Goal: Contribute content: Contribute content

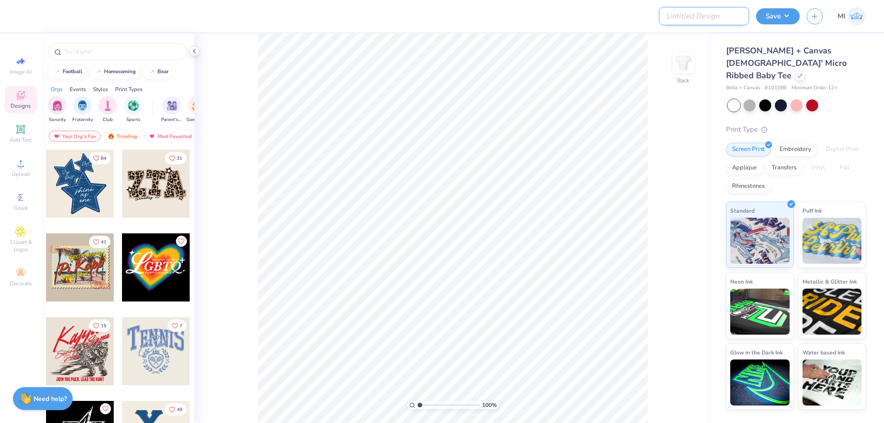
click at [715, 20] on input "Design Title" at bounding box center [704, 16] width 90 height 18
paste input "FPS240042"
type input "FPS240042"
click at [635, 19] on div at bounding box center [350, 16] width 650 height 32
click at [29, 164] on div "Upload" at bounding box center [21, 167] width 32 height 27
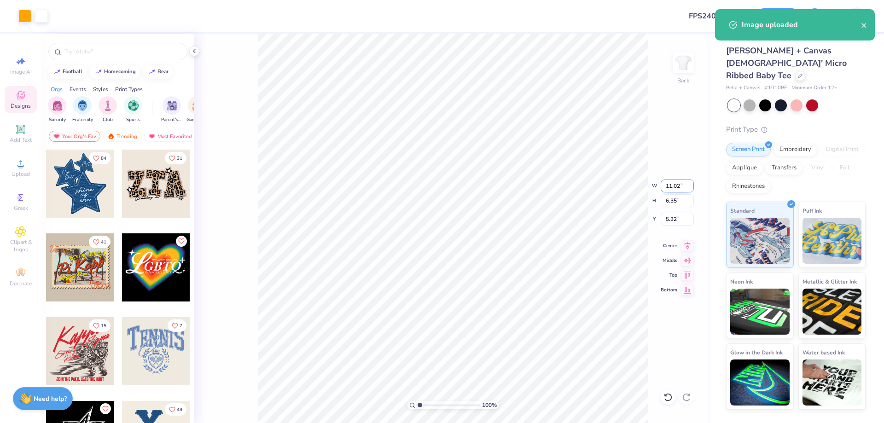
click at [678, 183] on input "11.02" at bounding box center [677, 186] width 33 height 13
type input "6.00"
type input "3.46"
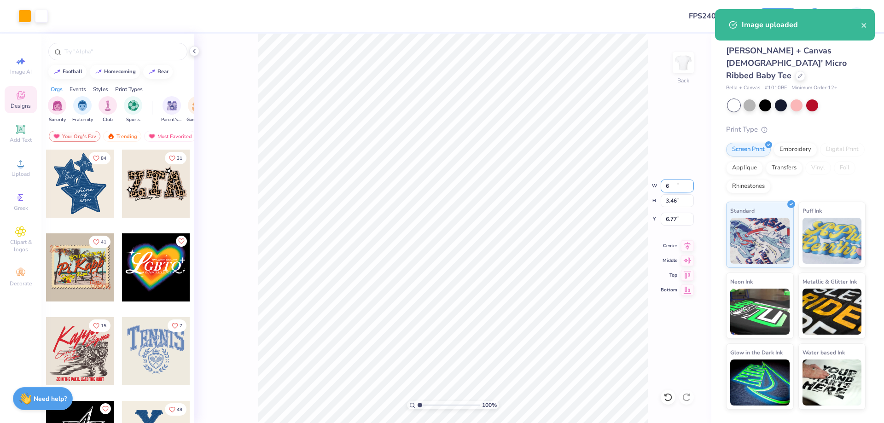
type input "6.77"
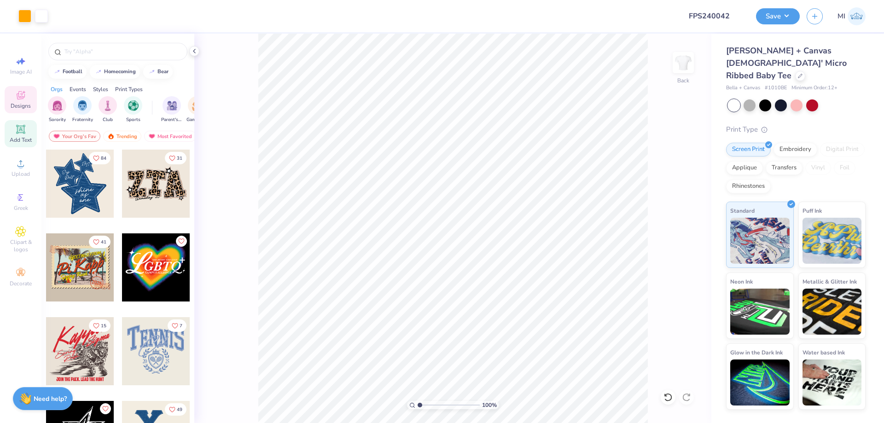
click at [23, 138] on span "Add Text" at bounding box center [21, 139] width 22 height 7
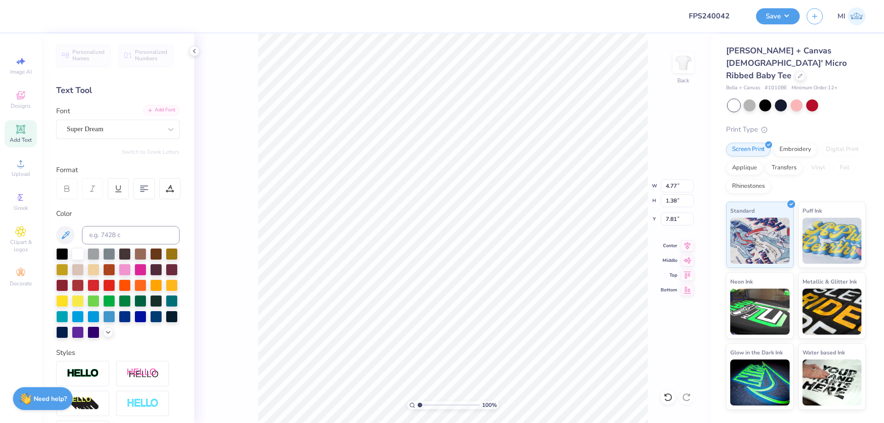
click at [162, 112] on div "Add Font" at bounding box center [161, 110] width 36 height 11
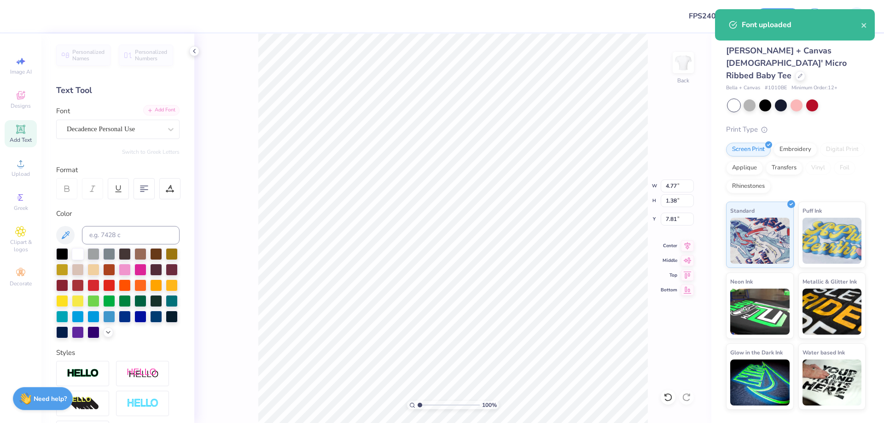
type input "7.68"
type input "1.99"
type input "7.51"
click at [130, 234] on input at bounding box center [131, 235] width 98 height 18
type input "285"
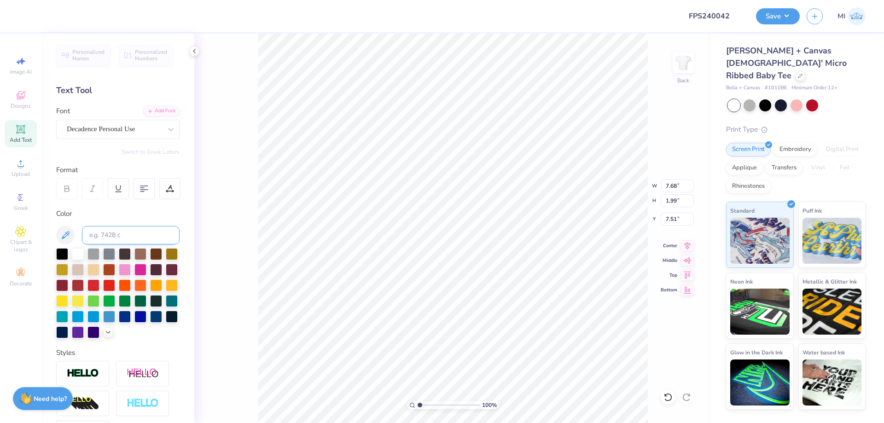
scroll to position [0, 1]
type textarea "Chi Omega"
click at [679, 182] on input "8.83" at bounding box center [677, 186] width 33 height 13
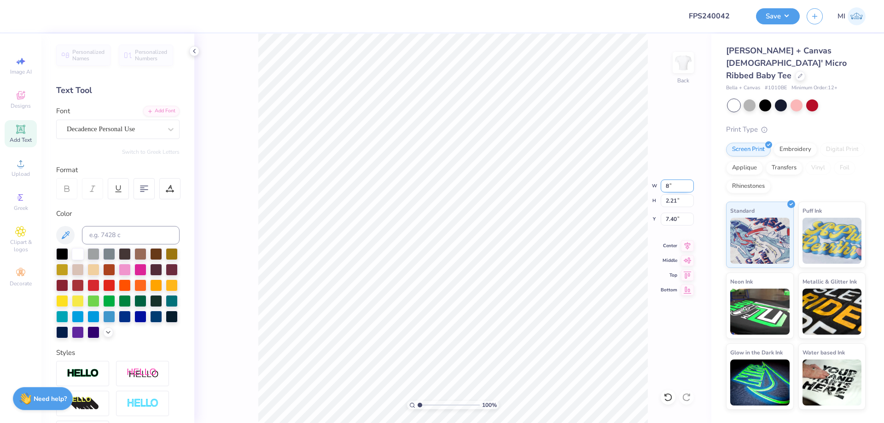
type input "8.00"
type input "2.00"
type input "7.50"
drag, startPoint x: 679, startPoint y: 184, endPoint x: 670, endPoint y: 183, distance: 8.3
click at [670, 183] on input "8.00" at bounding box center [677, 186] width 33 height 13
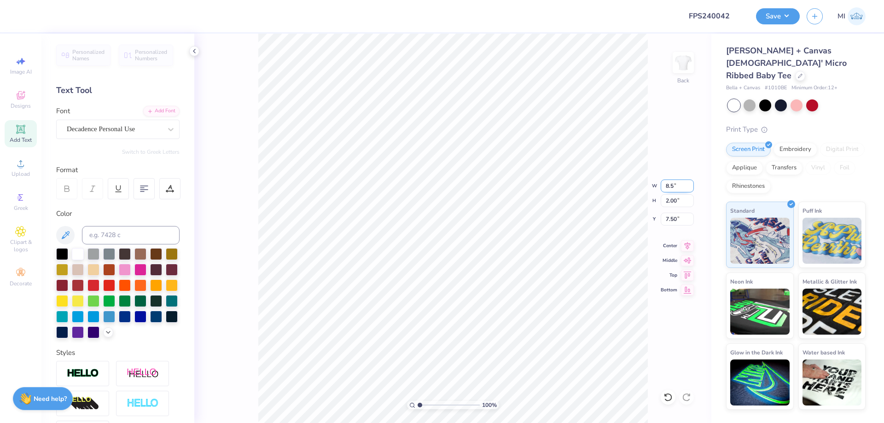
type input "8.50"
type input "2.13"
click at [679, 221] on input "7.44" at bounding box center [677, 219] width 33 height 13
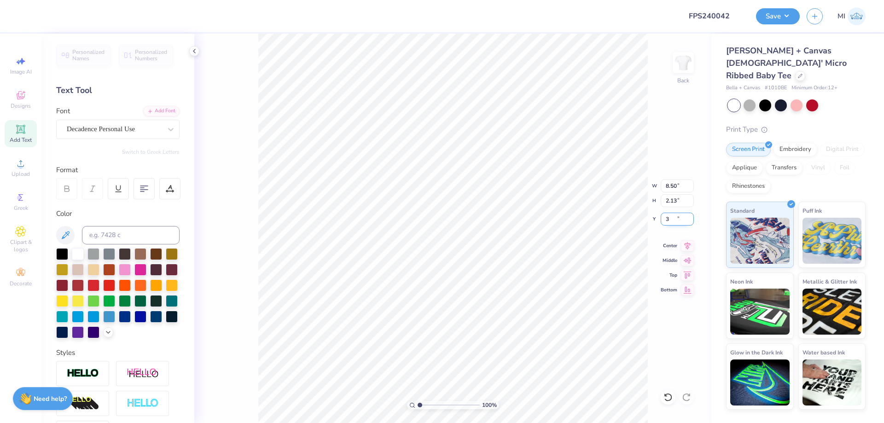
type input "3.00"
type input "6.00"
type input "3.46"
type input "4.06"
click at [506, 362] on li "Bring to Front" at bounding box center [497, 358] width 72 height 18
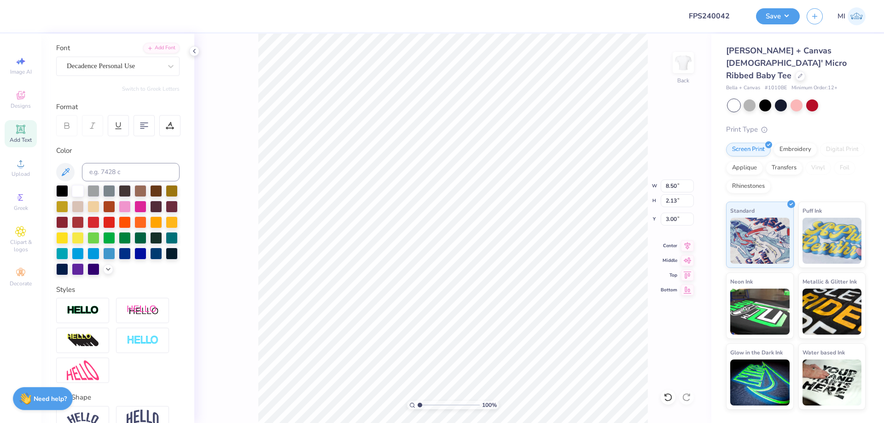
scroll to position [114, 0]
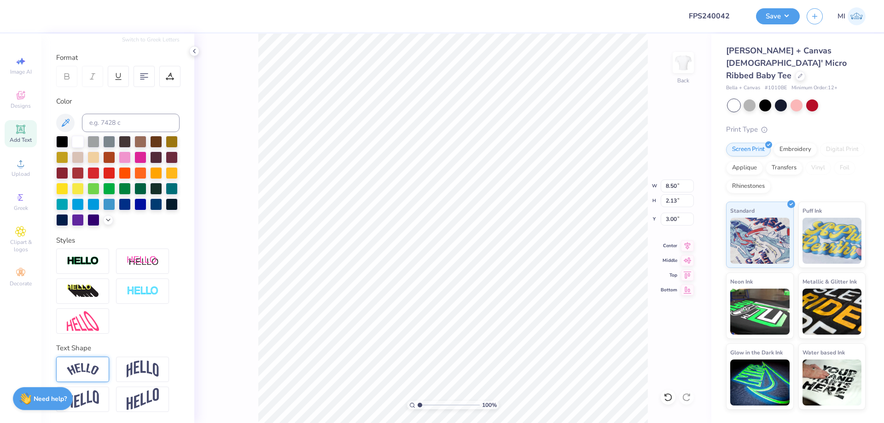
click at [91, 364] on img at bounding box center [83, 369] width 32 height 12
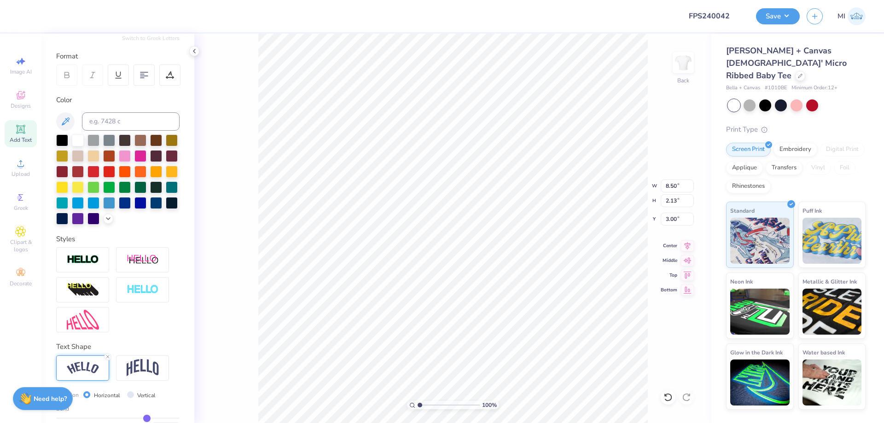
type input "10.49"
type input "2.69"
type input "2.72"
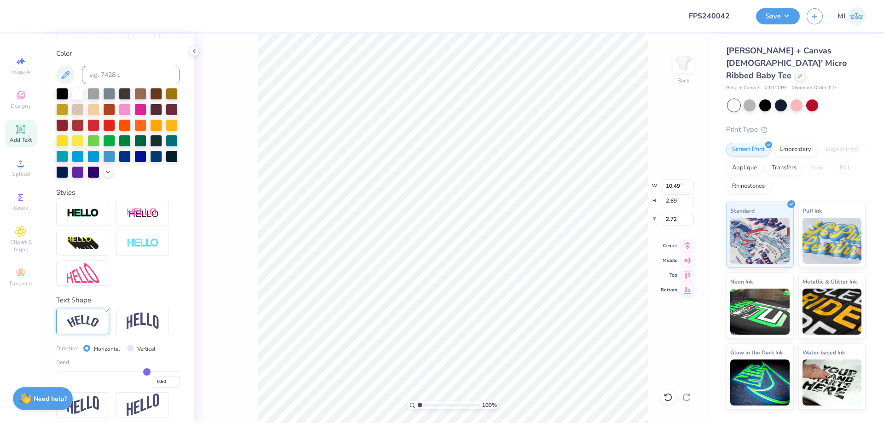
scroll to position [167, 0]
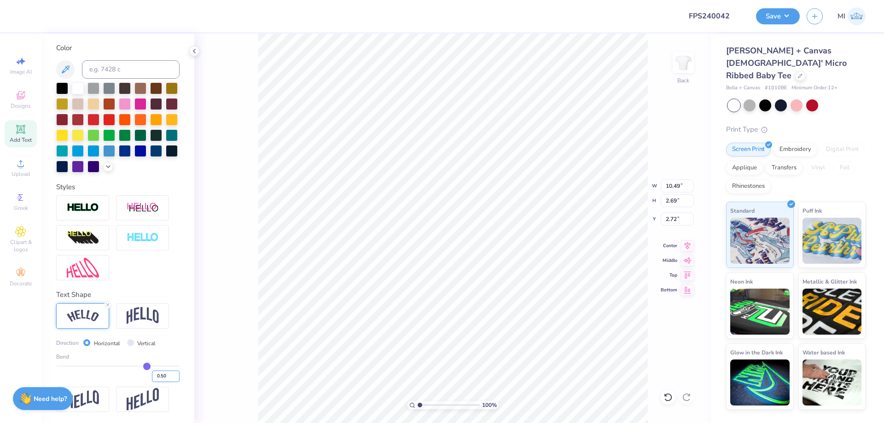
drag, startPoint x: 160, startPoint y: 375, endPoint x: 182, endPoint y: 378, distance: 21.9
click at [180, 378] on input "0.50" at bounding box center [166, 377] width 28 height 12
type input "0.356"
type input "0.36"
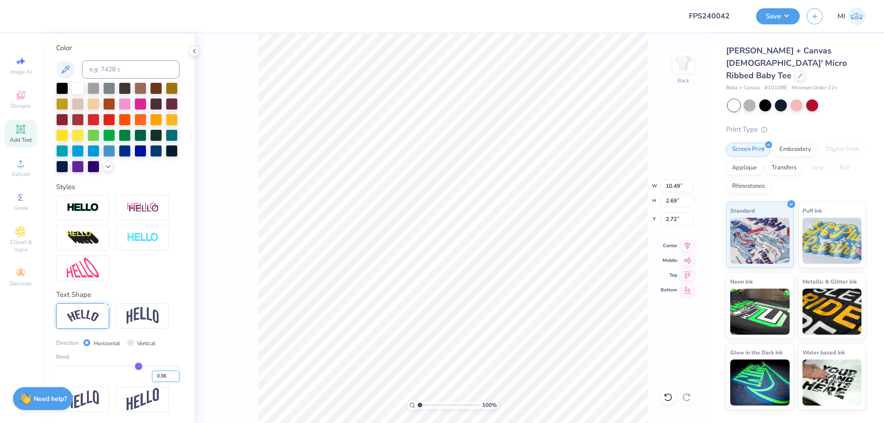
type input "0.36"
type input "0.3"
type input "9.95"
type input "2.30"
type input "2.91"
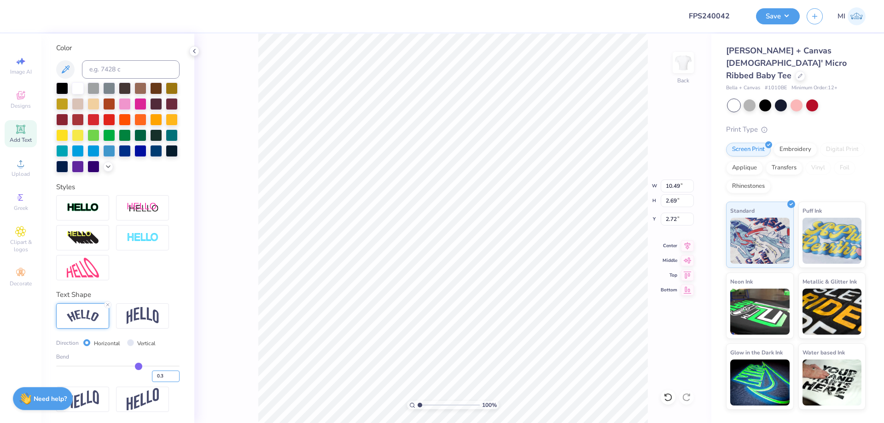
type input "0.36"
type input "0.35"
type input "9.93"
type input "2.29"
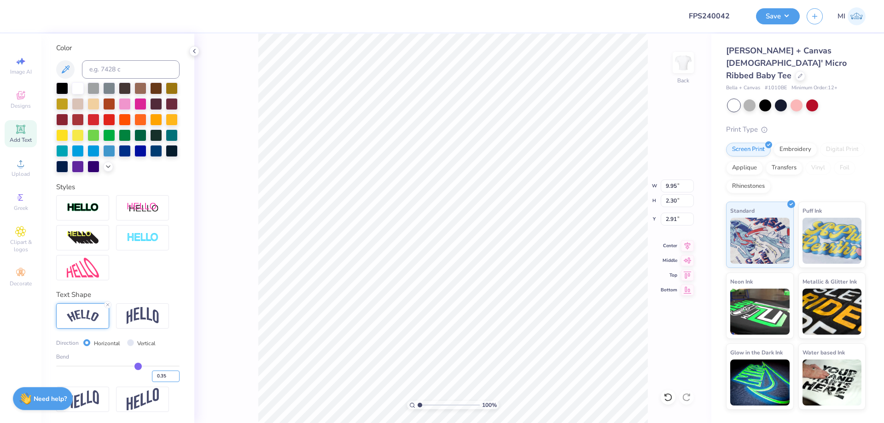
type input "2.92"
type input "0.30"
type input "0.3"
type input "9.74"
type input "2.25"
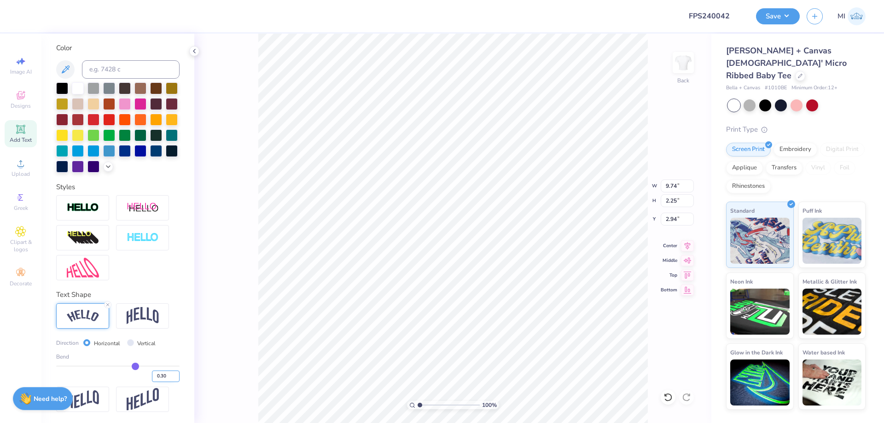
type input "2.51"
click at [165, 376] on input "0.30" at bounding box center [166, 377] width 28 height 12
type input "0.35"
type input "9.93"
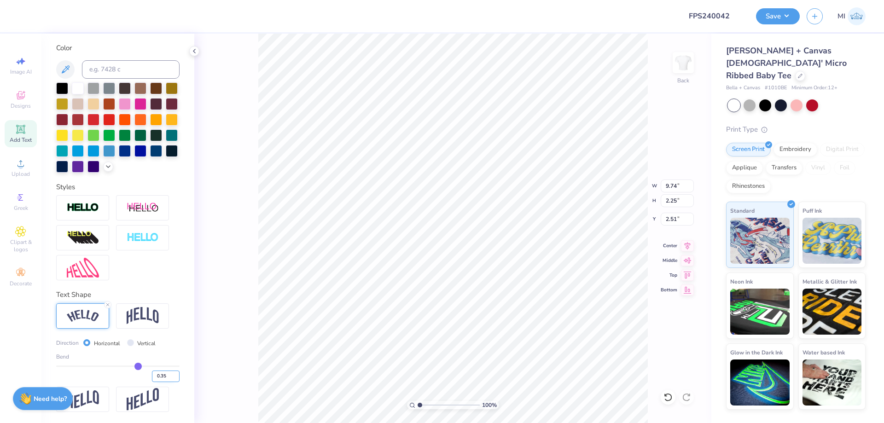
type input "2.29"
type input "2.49"
drag, startPoint x: 162, startPoint y: 377, endPoint x: 186, endPoint y: 375, distance: 24.5
click at [180, 375] on input "0.35" at bounding box center [166, 377] width 28 height 12
type input "0.4"
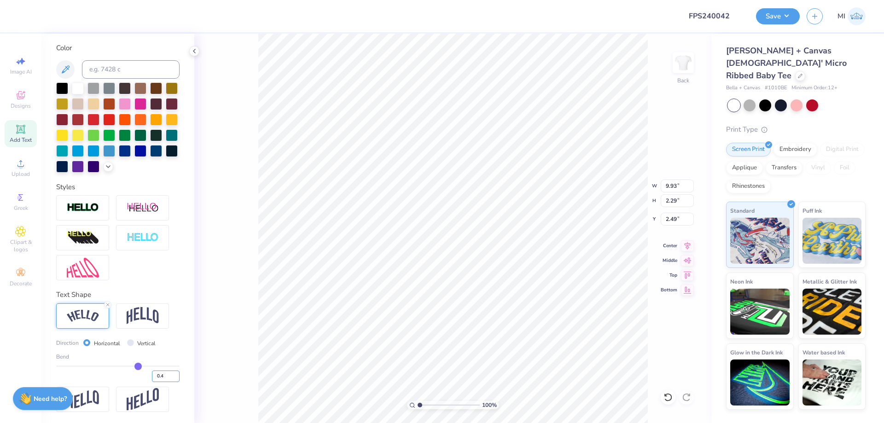
type input "0.4"
type input "0.40"
type input "10.12"
type input "2.35"
type input "2.64"
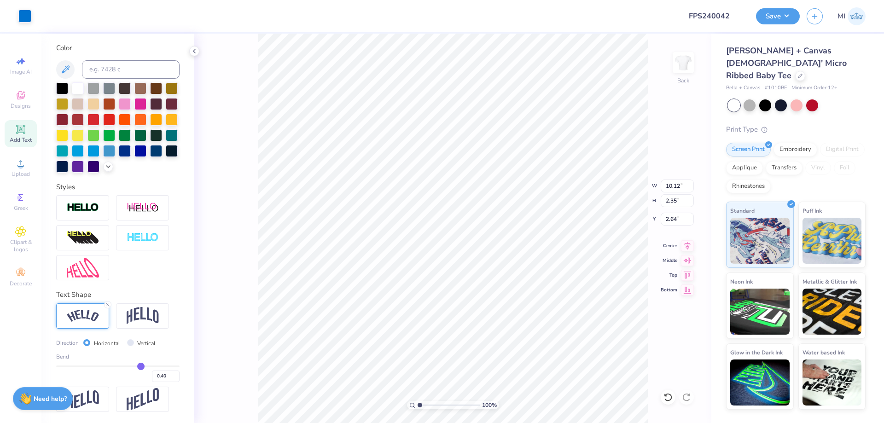
type input "10.12"
type input "2.35"
type input "2.64"
type input "9.54"
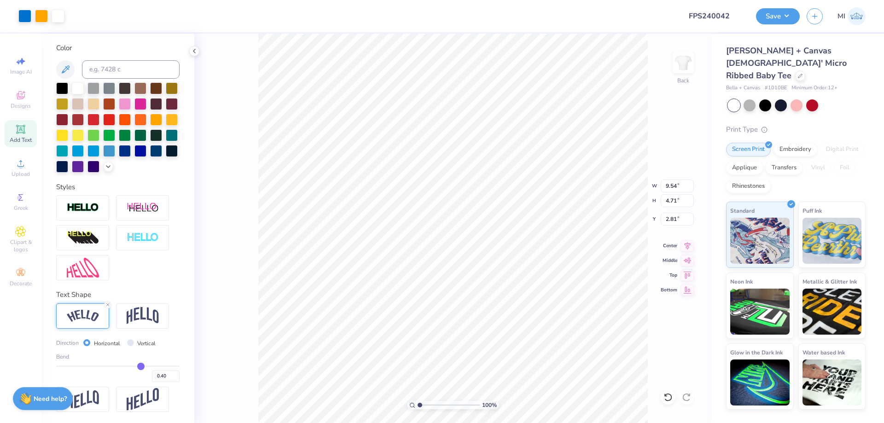
type input "4.71"
type input "2.81"
type input "4.25"
type input "5.72"
type input "3.29"
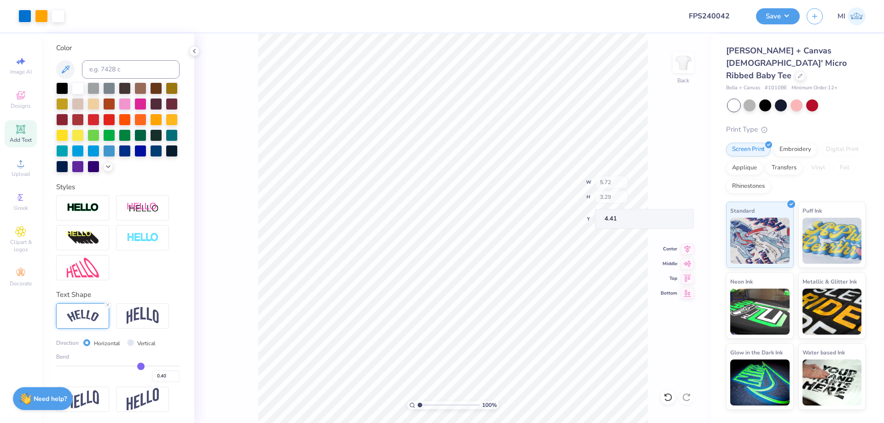
type input "4.29"
type input "9.54"
type input "4.77"
type input "2.81"
click at [416, 409] on div "100 %" at bounding box center [453, 405] width 92 height 8
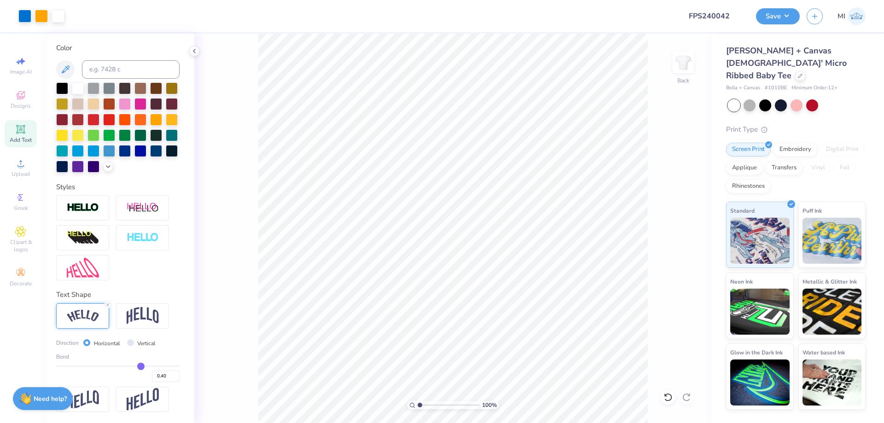
click at [27, 133] on div "Add Text" at bounding box center [21, 133] width 32 height 27
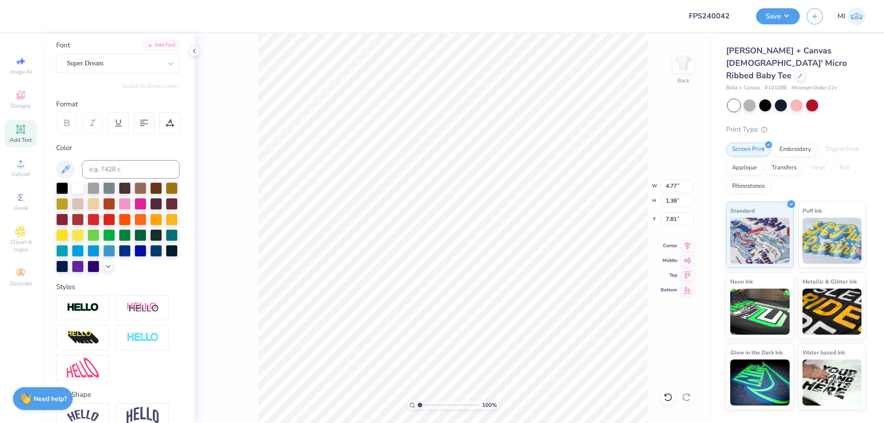
scroll to position [0, 0]
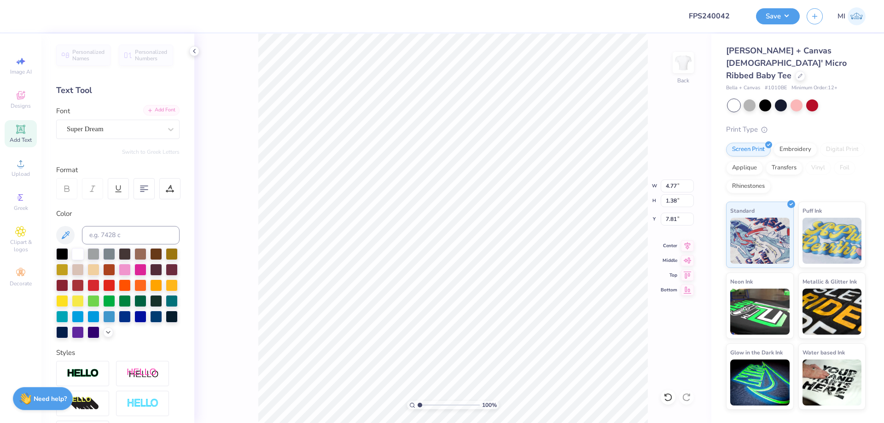
click at [161, 110] on div "Add Font" at bounding box center [161, 110] width 36 height 11
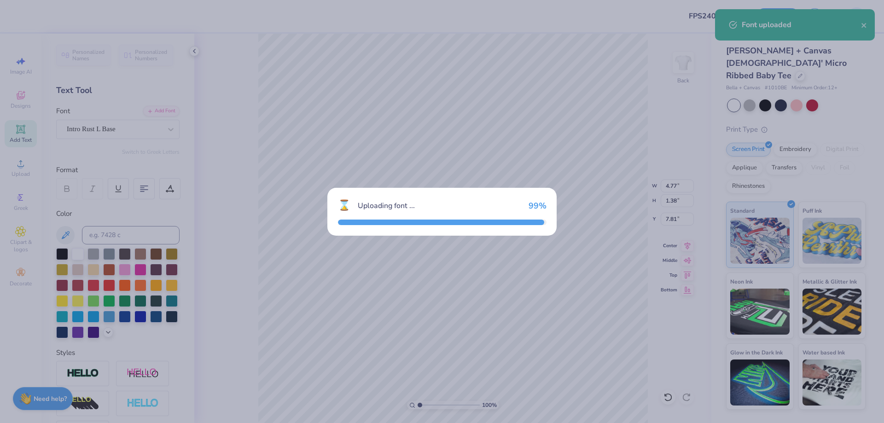
type input "4.55"
type input "1.39"
type input "7.80"
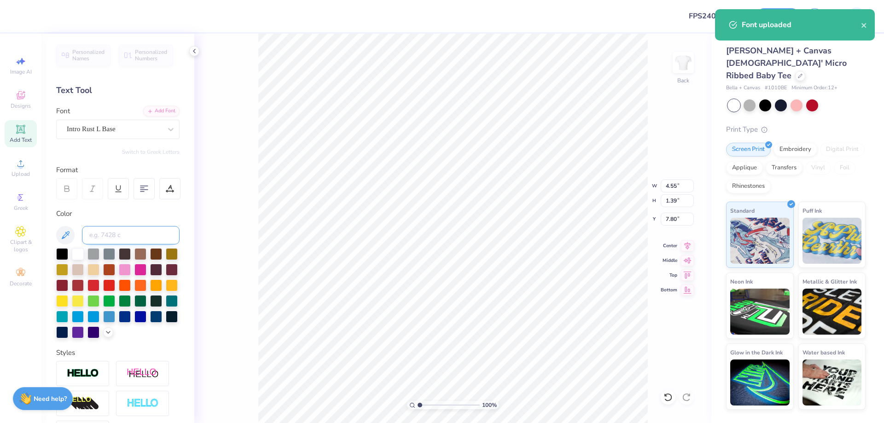
click at [139, 239] on input at bounding box center [131, 235] width 98 height 18
type input "285"
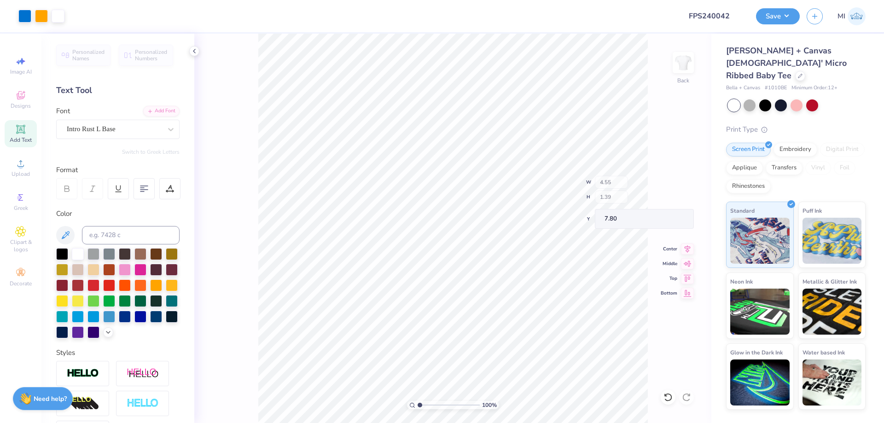
type input "9.54"
type input "6.39"
type input "2.81"
type input "2.30"
type input "0.70"
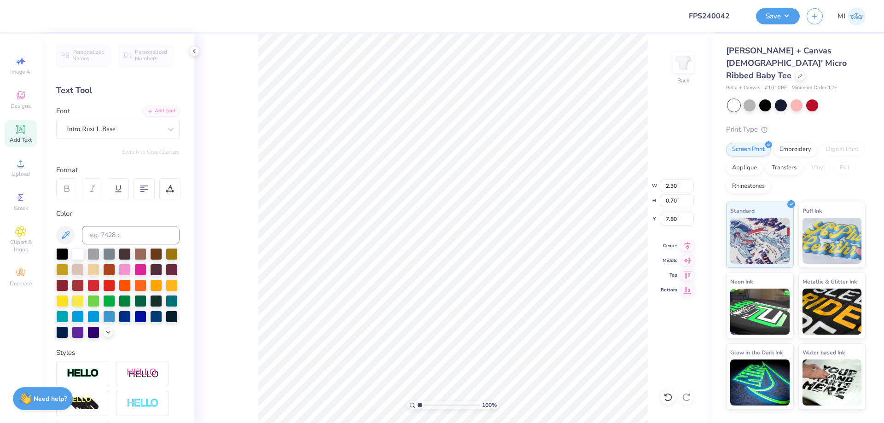
scroll to position [0, 2]
type textarea "PHILANTHROPY"
type input "7.78"
click at [679, 191] on div "100 % Back W 7.81 7.81 " H 0.72 0.72 " Y 7.78 7.78 " Center Middle Top Bottom" at bounding box center [452, 229] width 517 height 390
drag, startPoint x: 679, startPoint y: 186, endPoint x: 651, endPoint y: 188, distance: 28.2
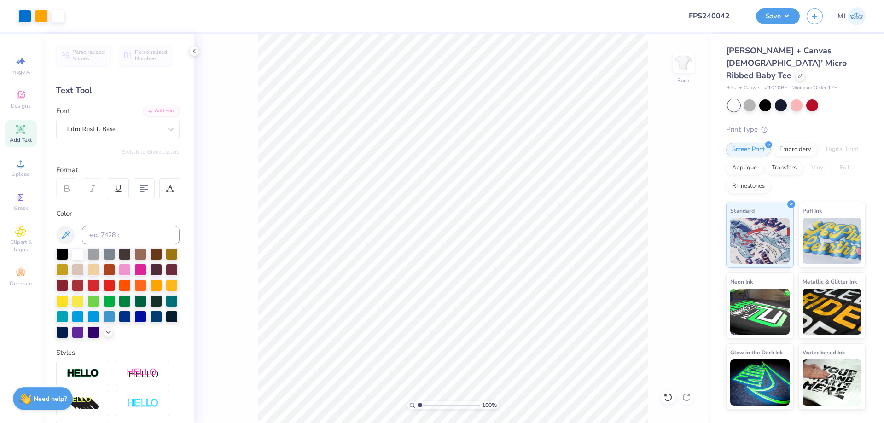
click at [651, 188] on div "100 % Back" at bounding box center [452, 229] width 517 height 390
drag, startPoint x: 684, startPoint y: 185, endPoint x: 640, endPoint y: 187, distance: 43.8
click at [661, 187] on input "7.81" at bounding box center [677, 186] width 33 height 13
type input "6.00"
type input "0.55"
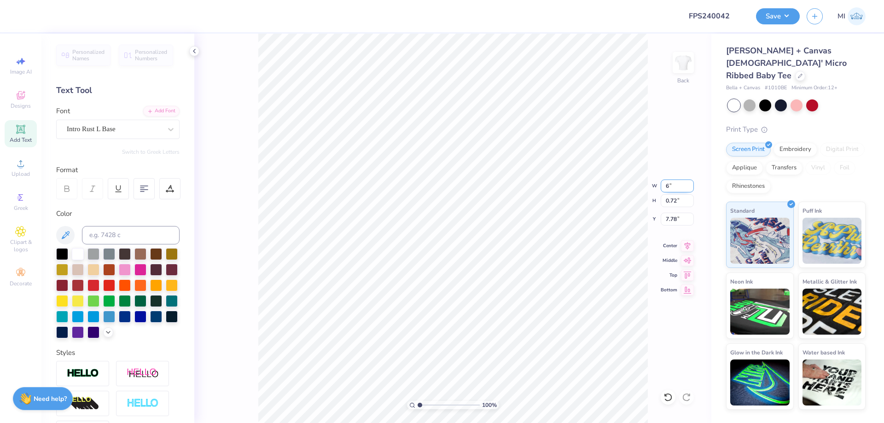
type input "7.86"
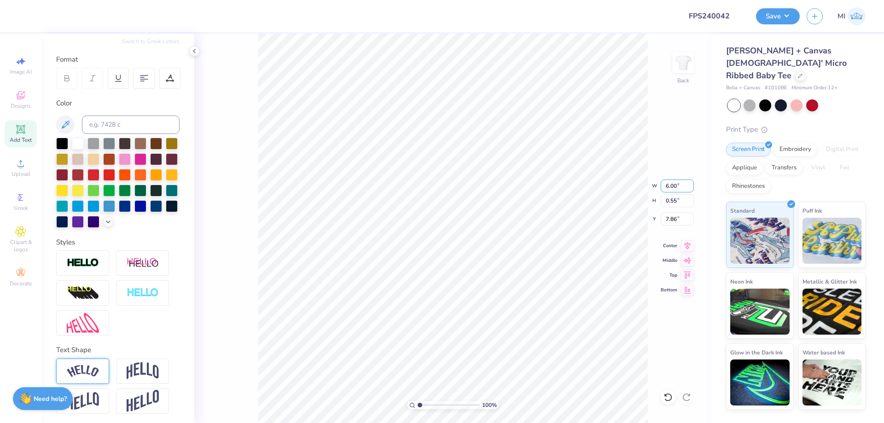
scroll to position [114, 0]
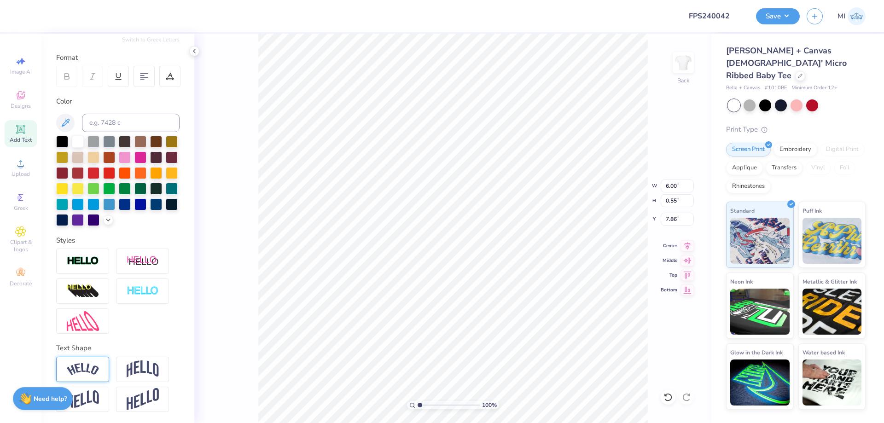
click at [99, 368] on div at bounding box center [82, 369] width 53 height 25
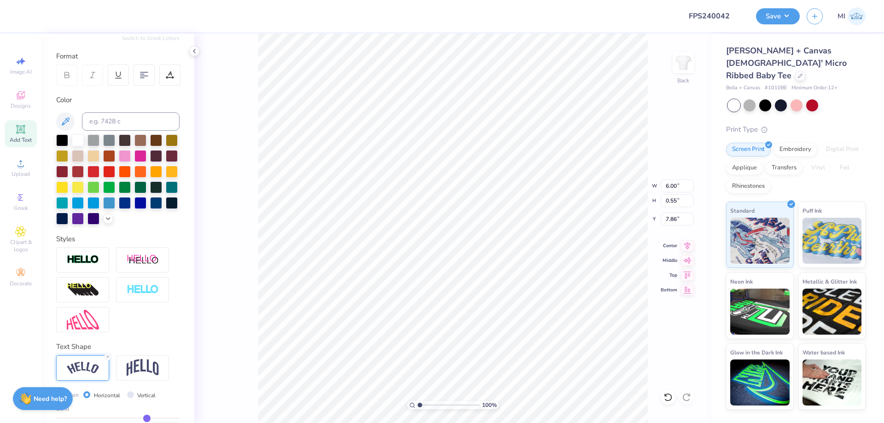
type input "6.75"
type input "1.41"
type input "7.44"
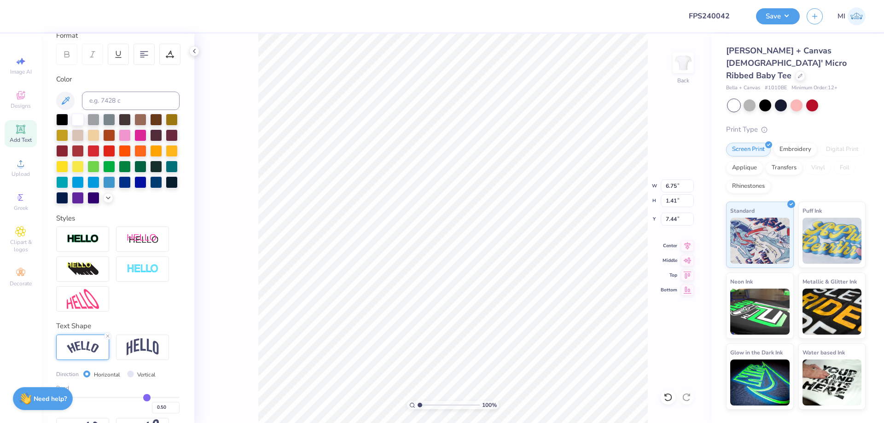
scroll to position [167, 0]
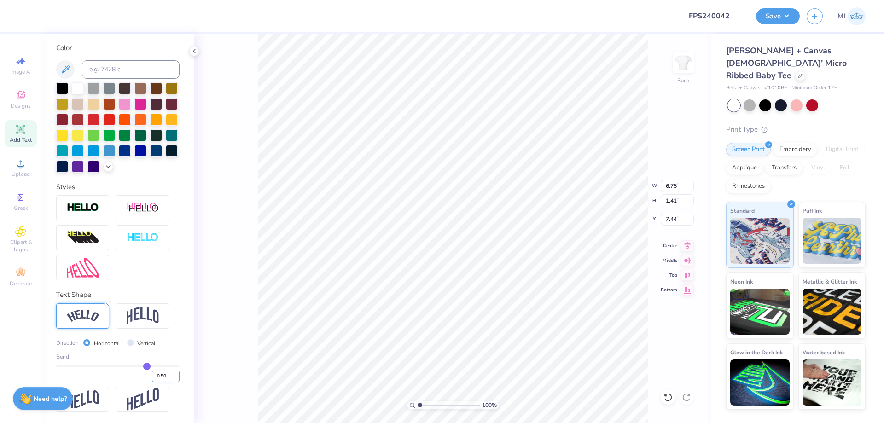
click at [154, 379] on input "0.50" at bounding box center [166, 377] width 28 height 12
type input "-0.50"
type input "-0.5"
type input "6.58"
type input "7.43"
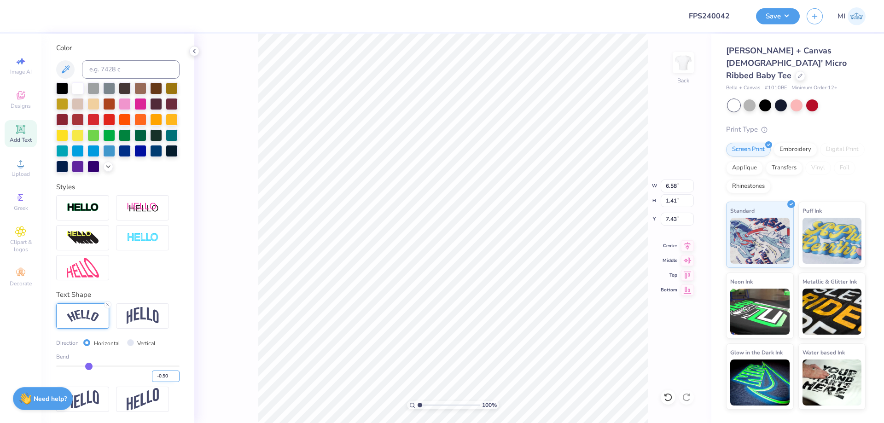
drag, startPoint x: 164, startPoint y: 375, endPoint x: 183, endPoint y: 375, distance: 19.4
click at [180, 375] on input "-0.50" at bounding box center [166, 377] width 28 height 12
type input "-0.4"
type input "-0.40"
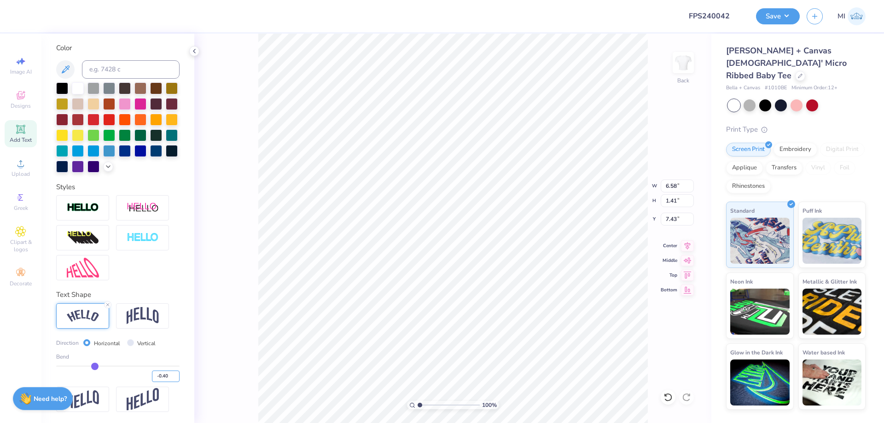
type input "6.44"
type input "1.11"
type input "7.59"
drag, startPoint x: 676, startPoint y: 185, endPoint x: 628, endPoint y: 189, distance: 48.1
click at [661, 189] on input "6.44" at bounding box center [677, 186] width 33 height 13
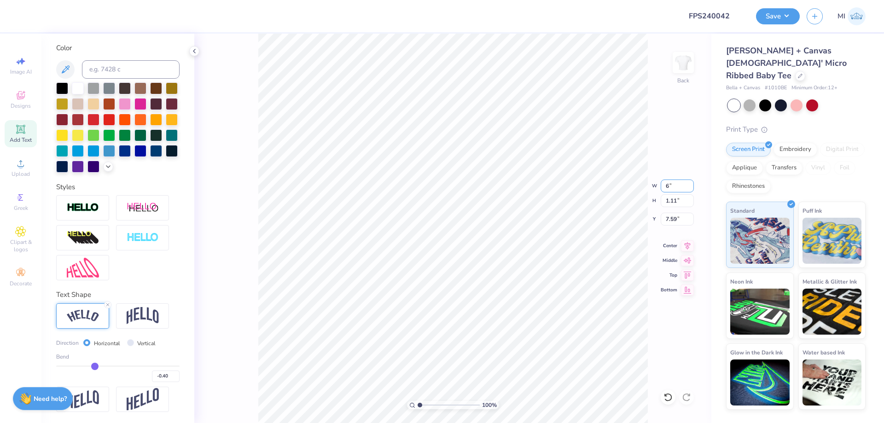
type input "6.00"
type input "1.03"
type input "7.23"
click at [423, 403] on input "range" at bounding box center [449, 405] width 62 height 8
type input "1.56"
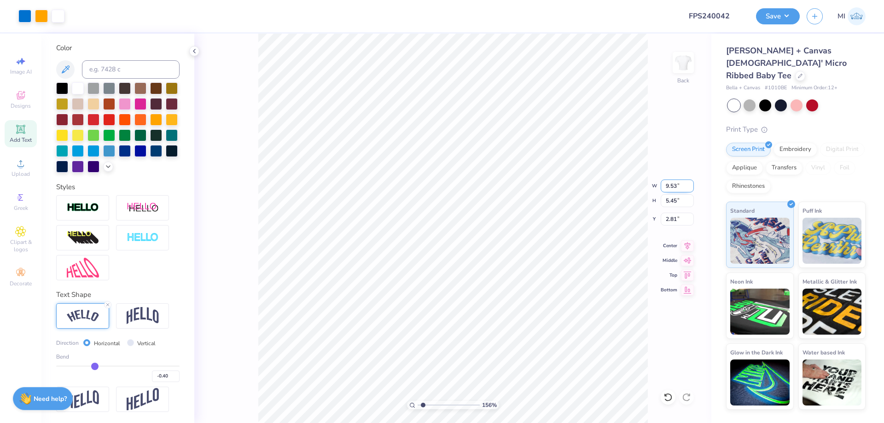
drag, startPoint x: 686, startPoint y: 186, endPoint x: 674, endPoint y: 185, distance: 12.5
click at [674, 185] on input "9.53" at bounding box center [677, 186] width 33 height 13
drag, startPoint x: 681, startPoint y: 185, endPoint x: 616, endPoint y: 186, distance: 65.0
click at [661, 186] on input "9.53" at bounding box center [677, 186] width 33 height 13
type input "7.00"
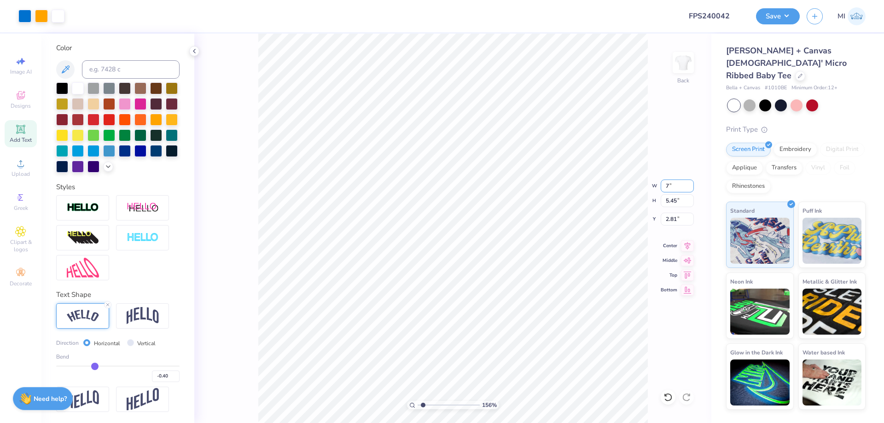
type input "4.00"
drag, startPoint x: 683, startPoint y: 214, endPoint x: 630, endPoint y: 217, distance: 53.1
click at [661, 217] on input "3.54" at bounding box center [677, 219] width 33 height 13
type input "2.00"
drag, startPoint x: 678, startPoint y: 182, endPoint x: 650, endPoint y: 185, distance: 28.7
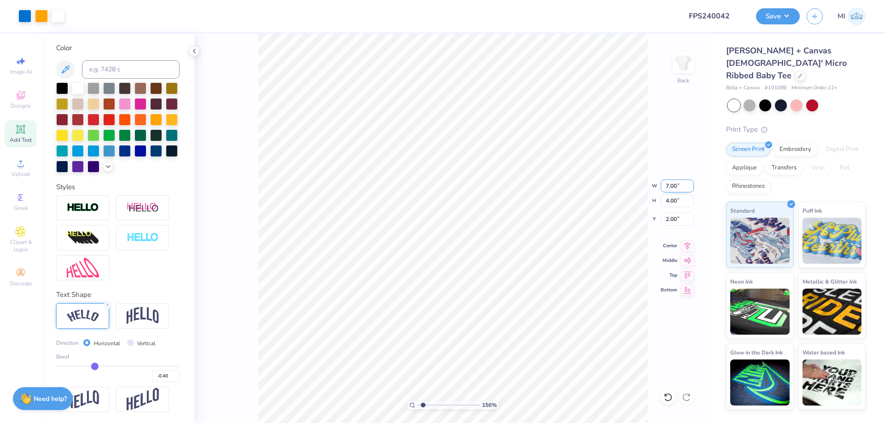
click at [661, 185] on input "7.00" at bounding box center [677, 186] width 33 height 13
click at [13, 135] on div "Add Text" at bounding box center [21, 133] width 32 height 27
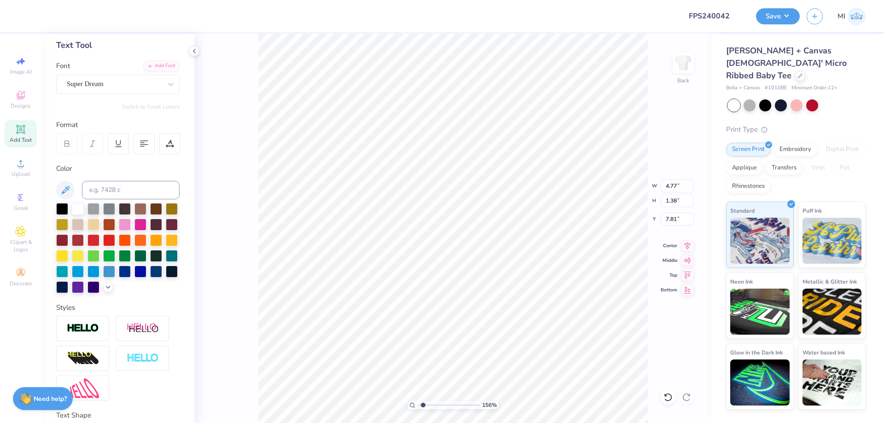
scroll to position [0, 0]
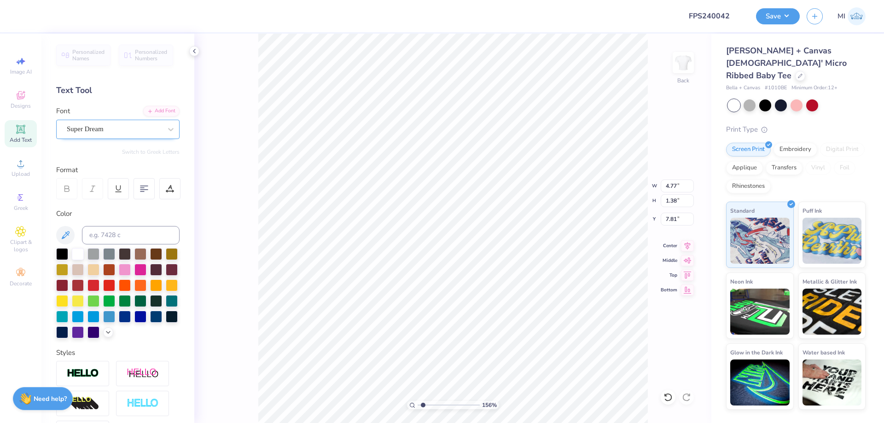
click at [139, 128] on div "Super Dream" at bounding box center [114, 129] width 97 height 14
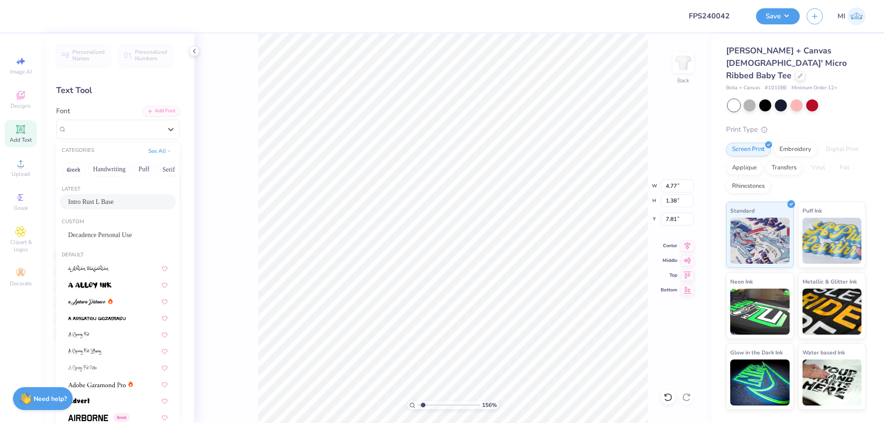
click at [114, 203] on span "Intro Rust L Base" at bounding box center [91, 202] width 46 height 10
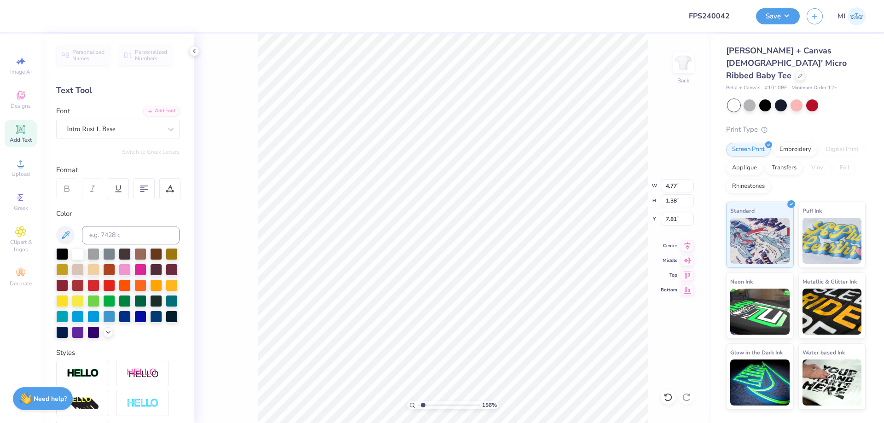
type input "4.55"
type input "1.39"
type input "7.80"
click at [126, 231] on input at bounding box center [131, 235] width 98 height 18
type input "285"
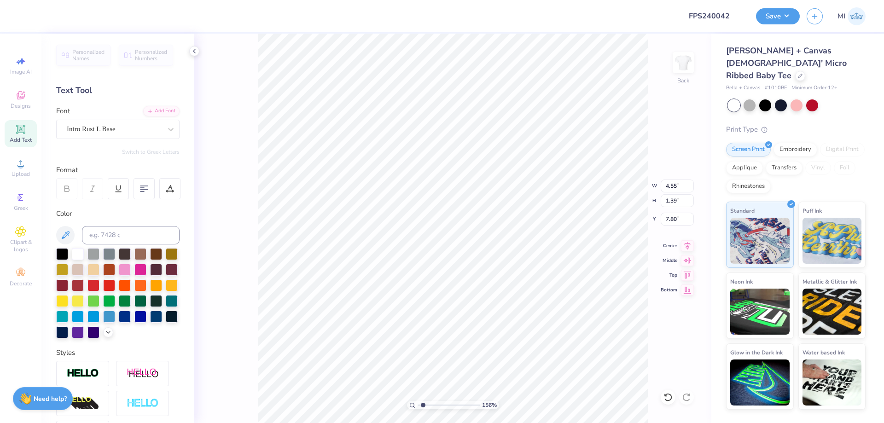
type textarea "20"
type input "2.20"
type input "1.42"
type input "7.79"
type input "0.79"
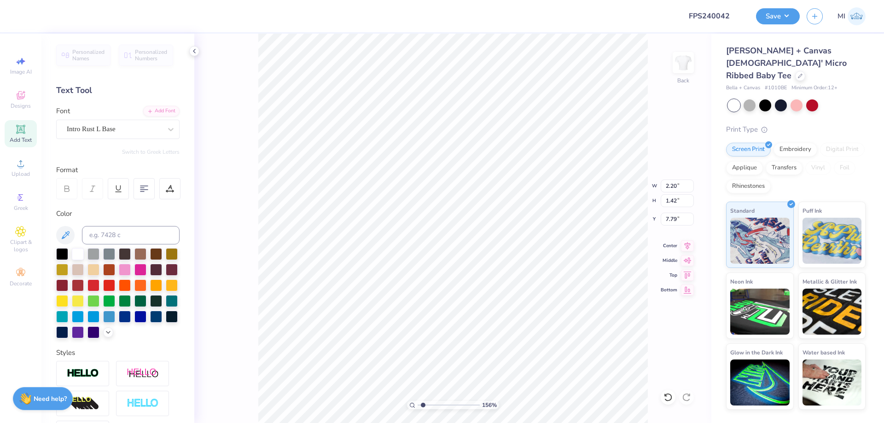
type input "0.51"
type input "3.94"
type input "0.60"
type input "0.39"
type textarea "25"
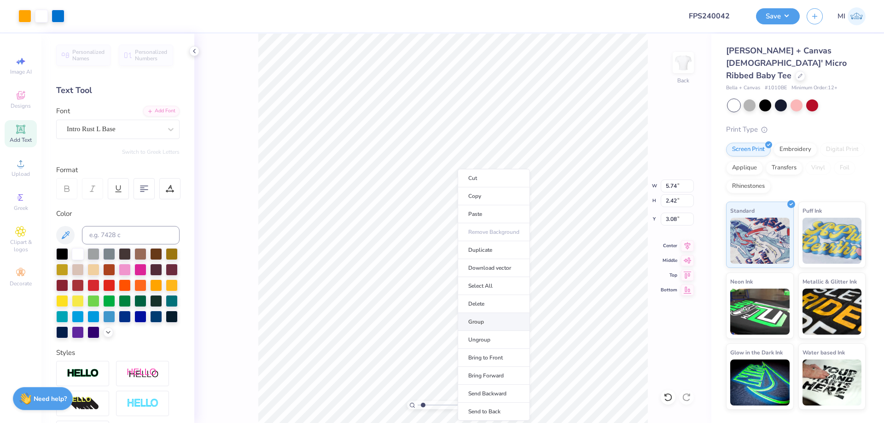
click at [487, 320] on li "Group" at bounding box center [494, 322] width 72 height 18
type input "7.00"
type input "1.62"
type input "2.00"
drag, startPoint x: 679, startPoint y: 184, endPoint x: 644, endPoint y: 184, distance: 34.6
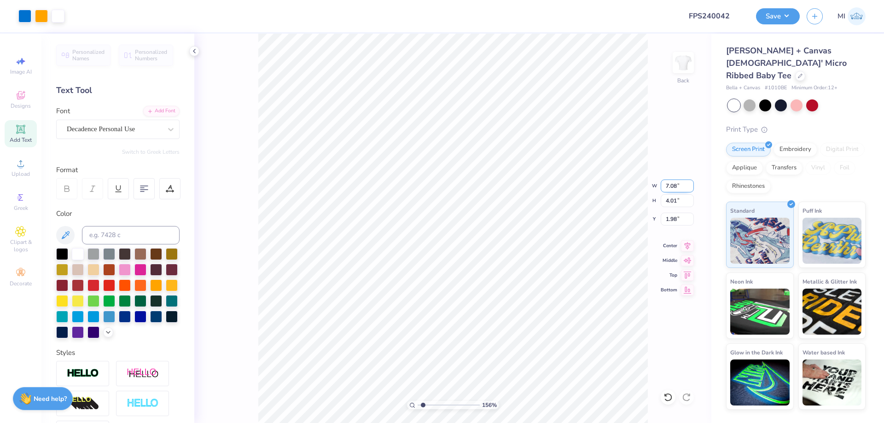
click at [661, 184] on input "7.08" at bounding box center [677, 186] width 33 height 13
type input "7.00"
type input "3.97"
type input "2.00"
type input "1"
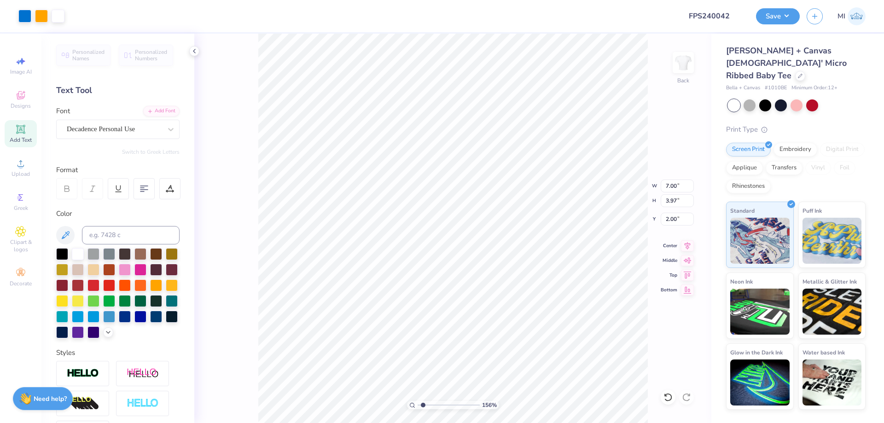
click at [418, 401] on input "range" at bounding box center [449, 405] width 62 height 8
click at [781, 21] on button "Save" at bounding box center [778, 15] width 44 height 16
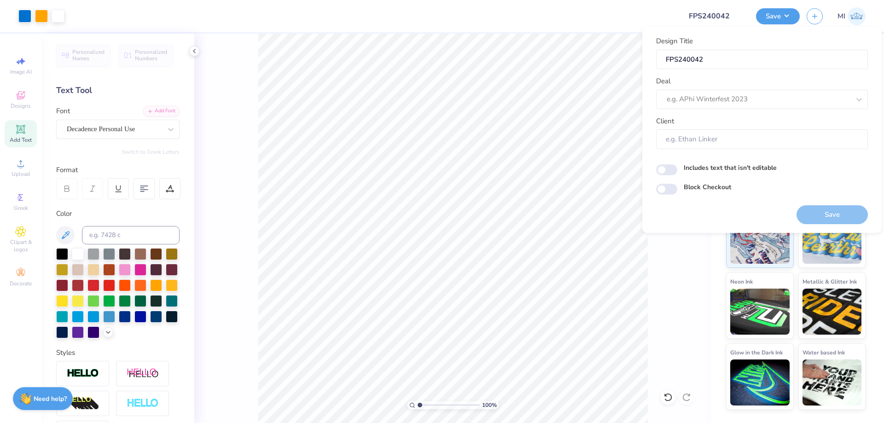
click at [770, 116] on div "Client" at bounding box center [762, 132] width 212 height 33
click at [772, 100] on div at bounding box center [749, 99] width 165 height 12
click at [751, 119] on div "Design Tool Gallery" at bounding box center [762, 124] width 205 height 15
type input "Design Tool Gallery"
type input "Design Tool Gallery User"
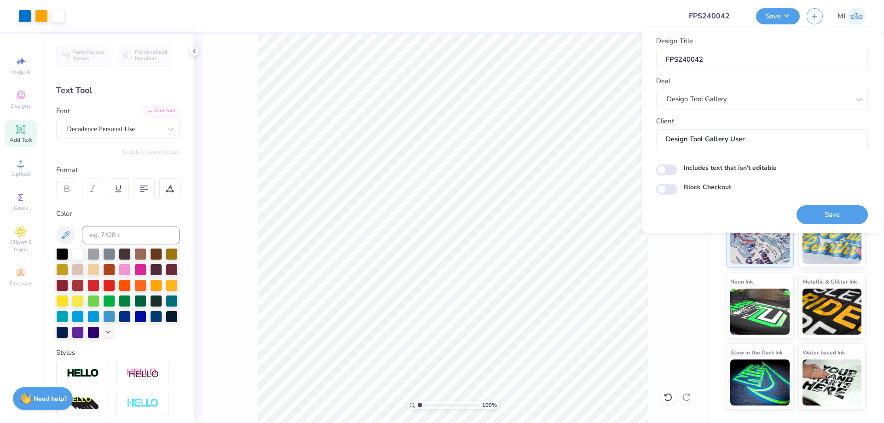
click at [824, 227] on div "Design Title FPS240042 Deal Design Tool Gallery Client Design Tool Gallery User…" at bounding box center [763, 130] width 240 height 206
click at [826, 218] on button "Save" at bounding box center [832, 214] width 71 height 19
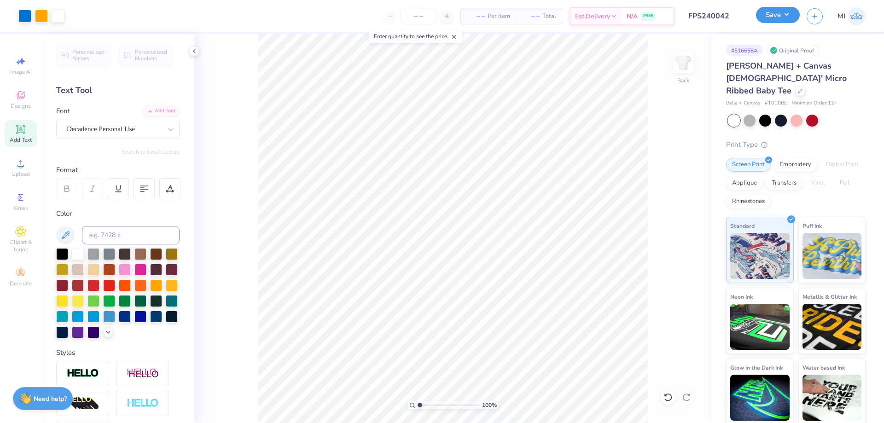
click at [770, 14] on button "Save" at bounding box center [778, 15] width 44 height 16
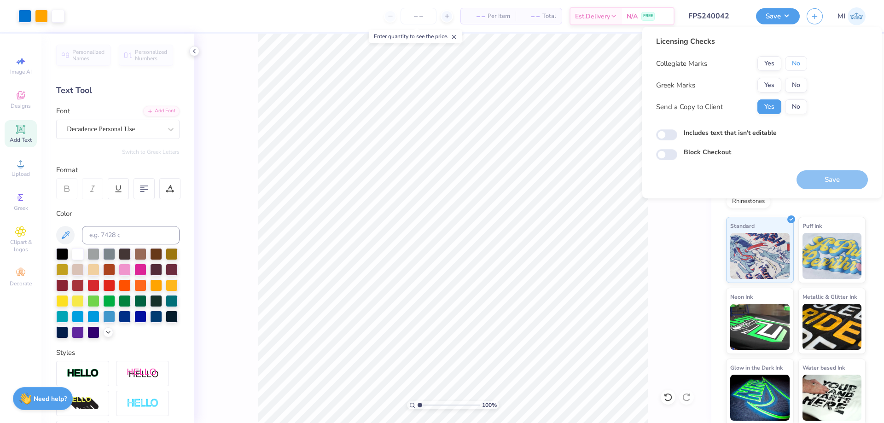
click at [796, 69] on button "No" at bounding box center [796, 63] width 22 height 15
click at [773, 86] on button "Yes" at bounding box center [770, 85] width 24 height 15
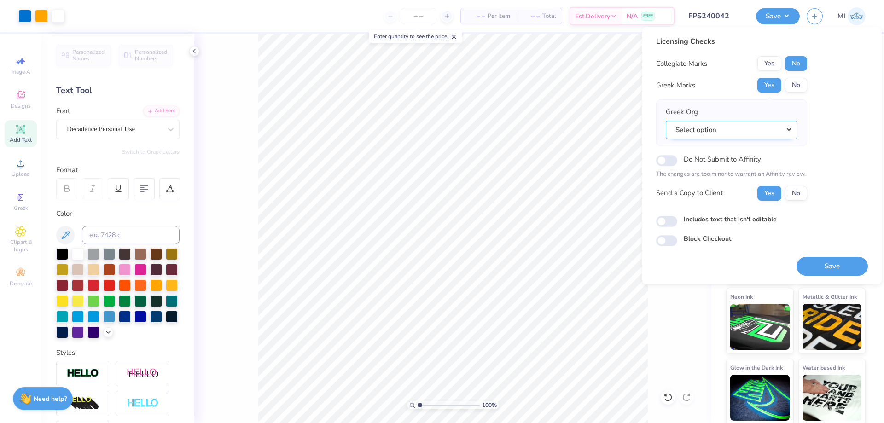
click at [769, 135] on button "Select option" at bounding box center [732, 130] width 132 height 19
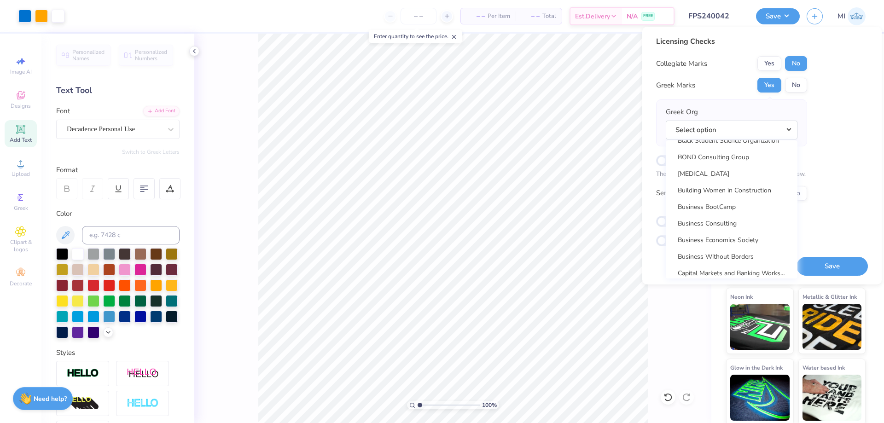
scroll to position [1714, 0]
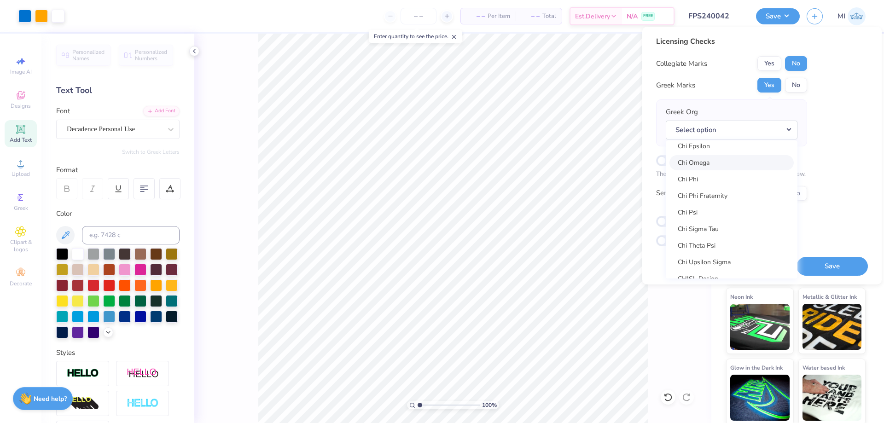
click at [724, 166] on link "Chi Omega" at bounding box center [732, 162] width 124 height 15
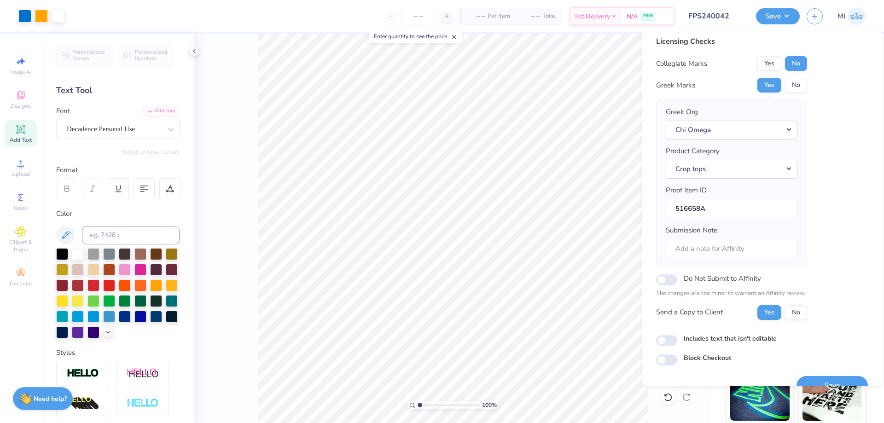
click at [836, 378] on button "Save" at bounding box center [832, 385] width 71 height 19
